Goal: Information Seeking & Learning: Understand process/instructions

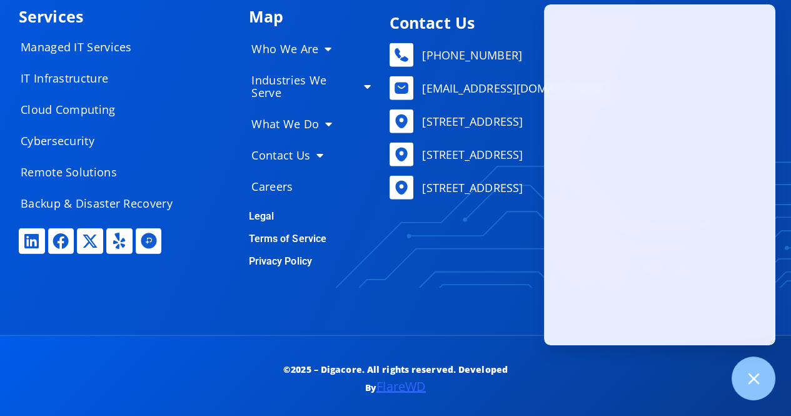
scroll to position [6086, 0]
click at [277, 233] on link "Terms of Service" at bounding box center [288, 239] width 78 height 12
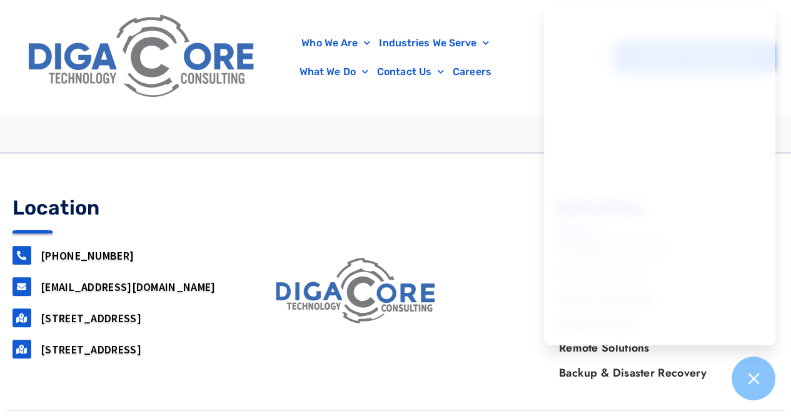
scroll to position [1009, 0]
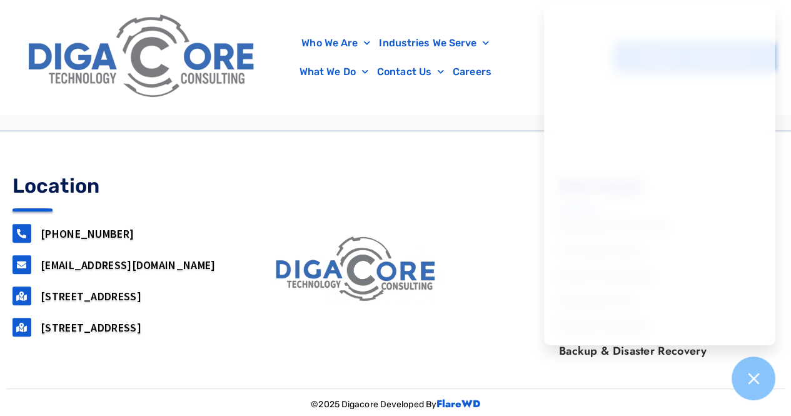
click at [306, 141] on div at bounding box center [395, 274] width 791 height 284
